Goal: Browse casually

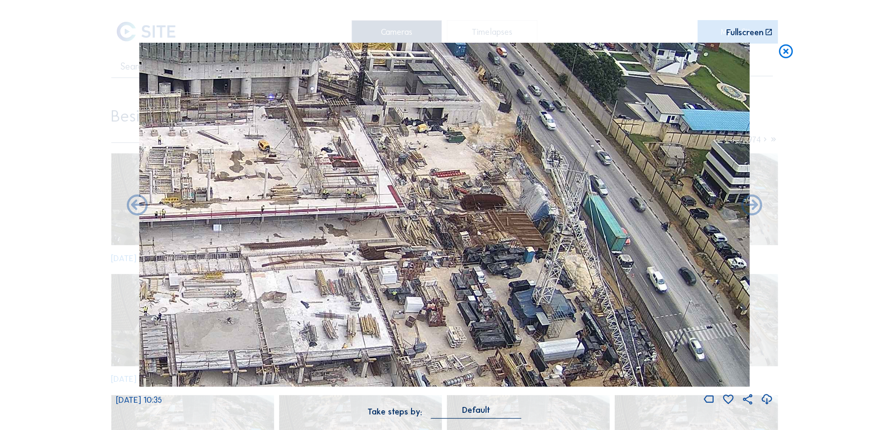
click at [421, 174] on img at bounding box center [444, 215] width 611 height 344
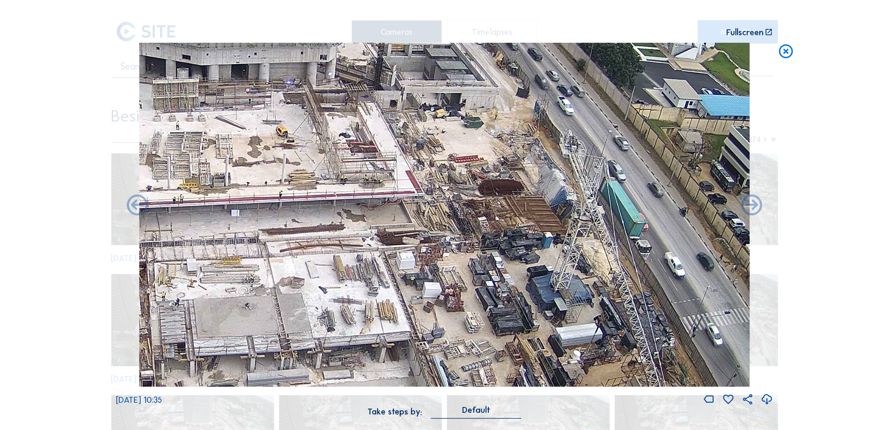
drag, startPoint x: 484, startPoint y: 148, endPoint x: 480, endPoint y: 170, distance: 22.9
click at [480, 170] on img at bounding box center [444, 215] width 611 height 344
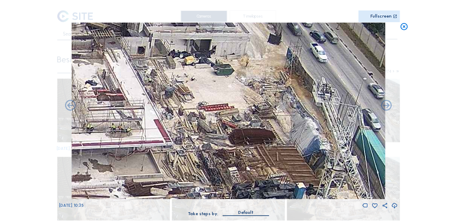
drag, startPoint x: 273, startPoint y: 91, endPoint x: 269, endPoint y: 100, distance: 9.7
click at [269, 100] on img at bounding box center [229, 111] width 314 height 177
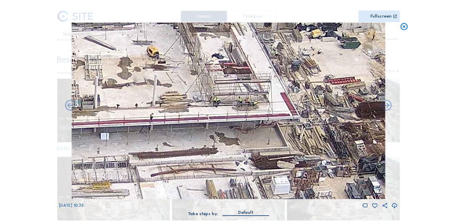
drag, startPoint x: 253, startPoint y: 101, endPoint x: 306, endPoint y: 87, distance: 54.4
click at [302, 88] on img at bounding box center [229, 111] width 314 height 177
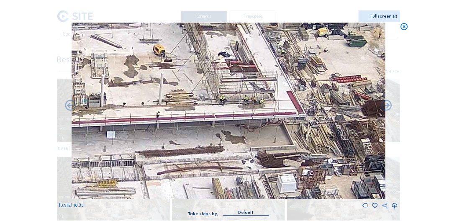
drag, startPoint x: 294, startPoint y: 97, endPoint x: 264, endPoint y: 99, distance: 29.8
click at [264, 99] on img at bounding box center [229, 111] width 314 height 177
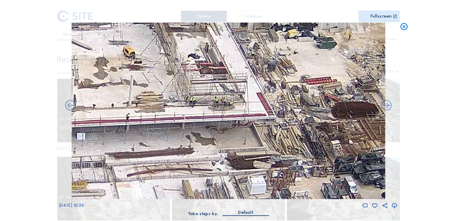
drag, startPoint x: 317, startPoint y: 91, endPoint x: 242, endPoint y: 109, distance: 77.4
click at [242, 109] on img at bounding box center [229, 111] width 314 height 177
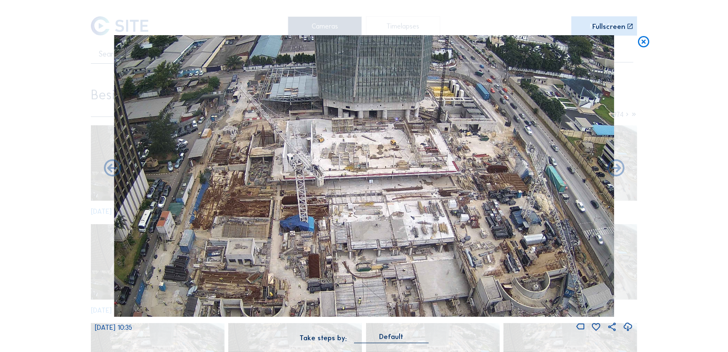
drag, startPoint x: 371, startPoint y: 175, endPoint x: 343, endPoint y: 175, distance: 27.6
click at [343, 175] on img at bounding box center [364, 175] width 500 height 281
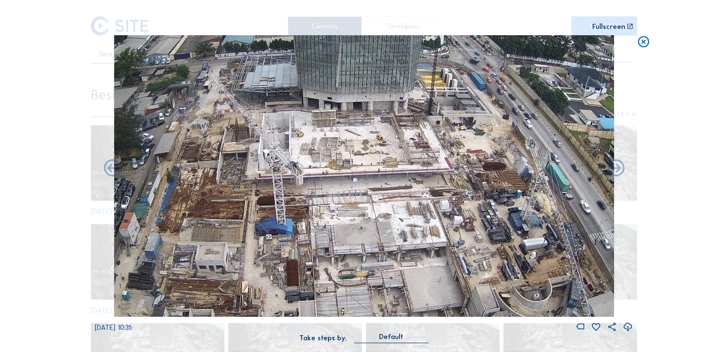
drag, startPoint x: 343, startPoint y: 175, endPoint x: 349, endPoint y: 173, distance: 6.4
click at [349, 173] on img at bounding box center [364, 175] width 500 height 281
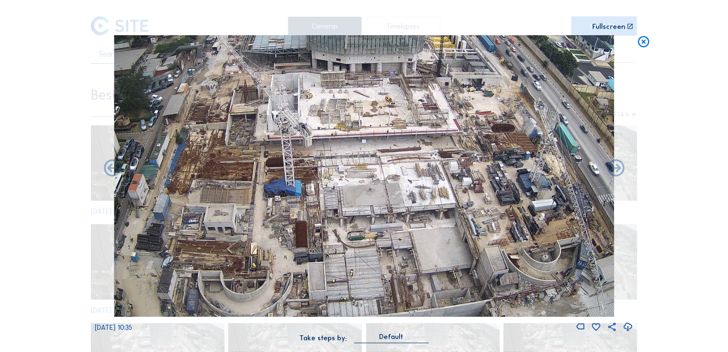
drag, startPoint x: 352, startPoint y: 201, endPoint x: 369, endPoint y: 140, distance: 63.6
click at [369, 140] on img at bounding box center [364, 175] width 500 height 281
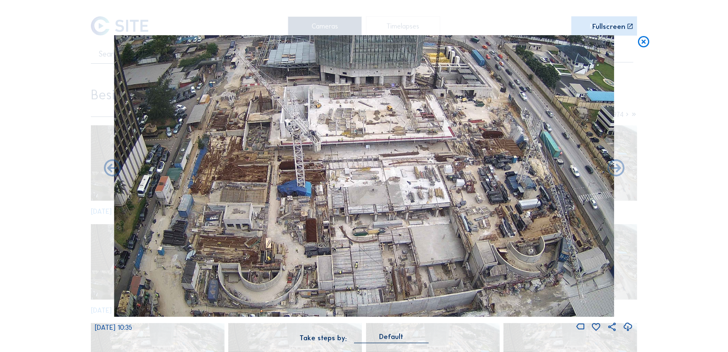
drag, startPoint x: 372, startPoint y: 161, endPoint x: 368, endPoint y: 171, distance: 10.7
click at [368, 171] on img at bounding box center [364, 175] width 500 height 281
